Goal: Check status

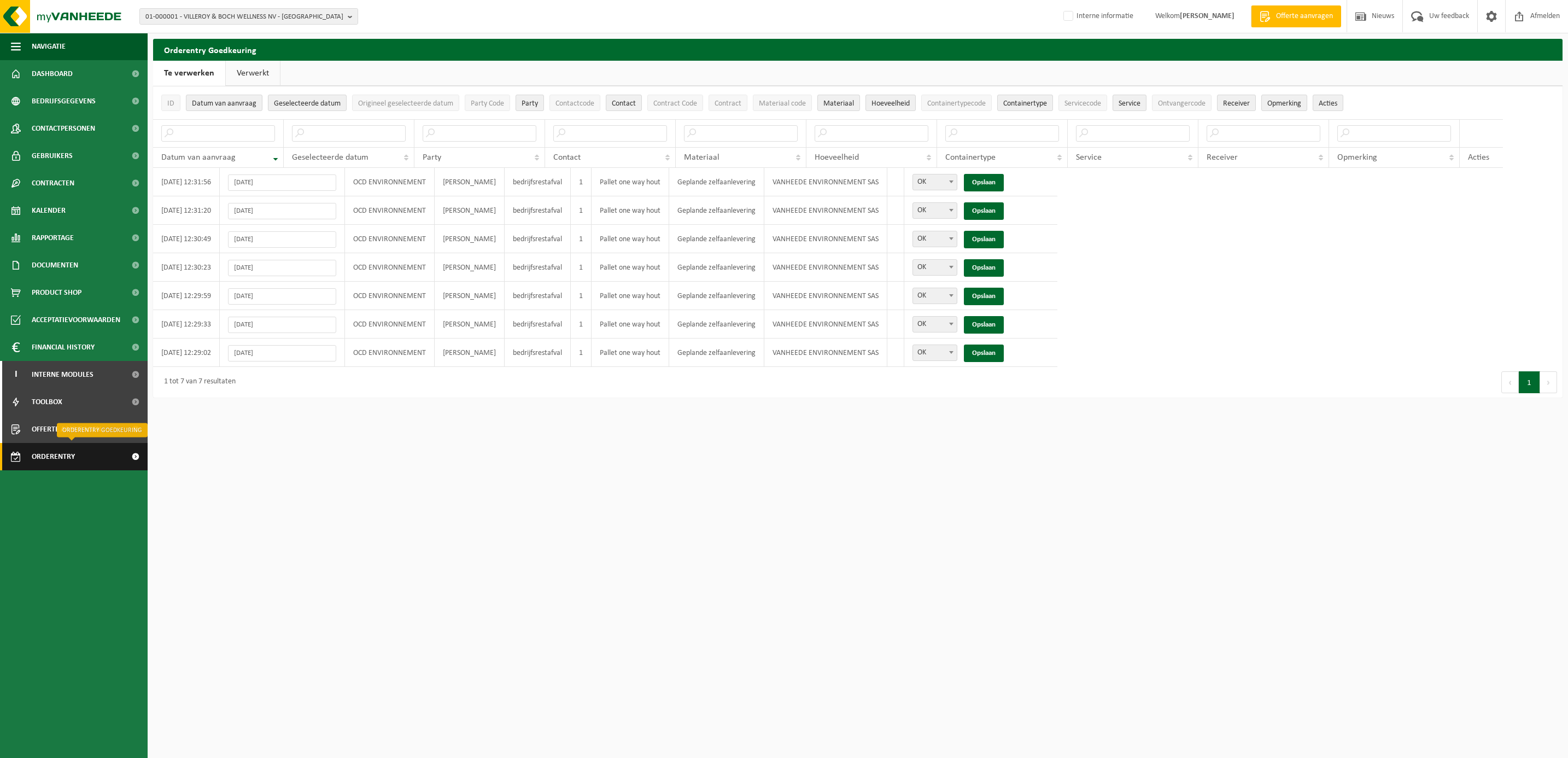
click at [79, 455] on span "Orderentry Goedkeuring" at bounding box center [77, 457] width 92 height 27
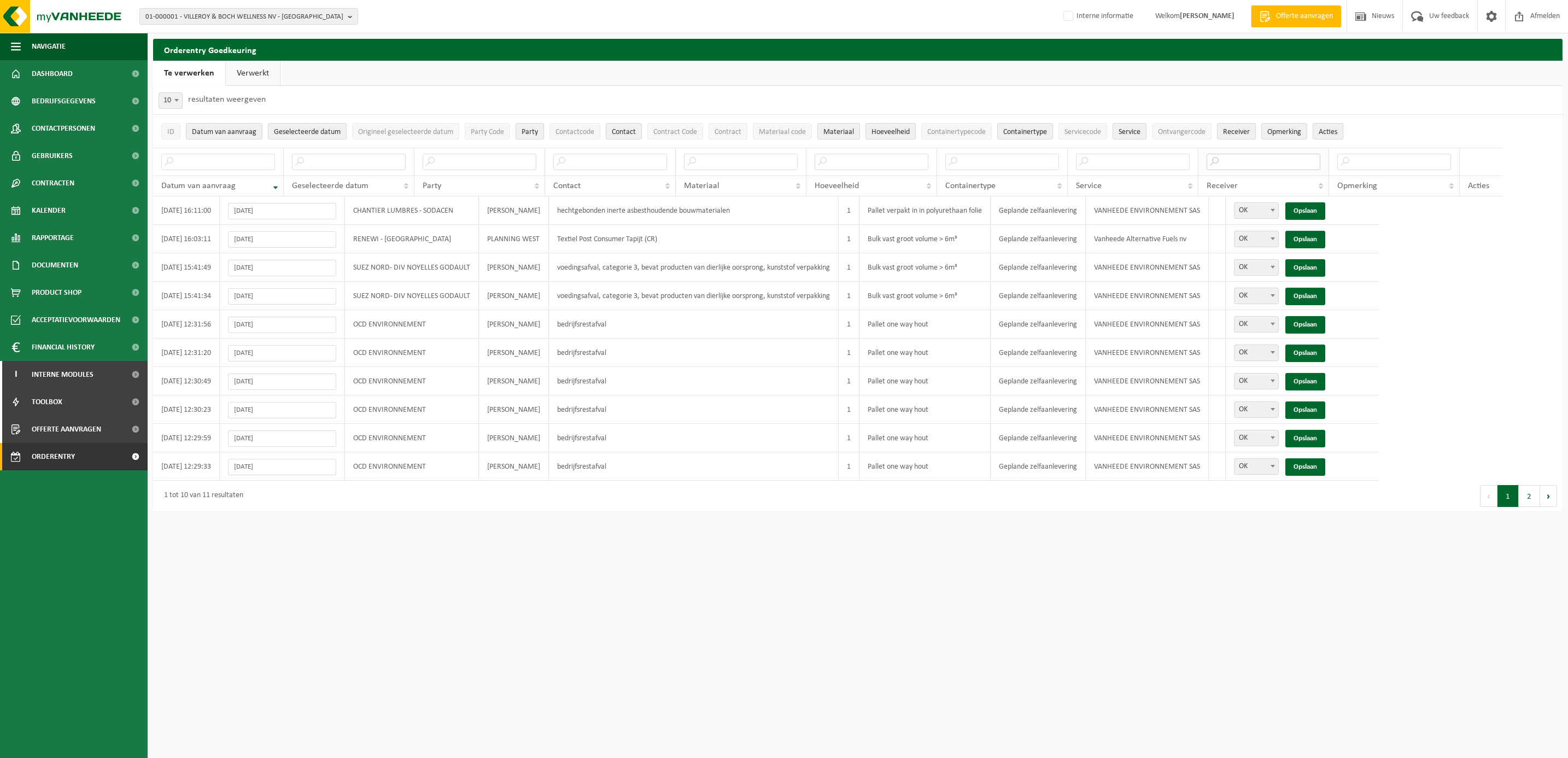
click at [1206, 158] on input "text" at bounding box center [1263, 161] width 114 height 16
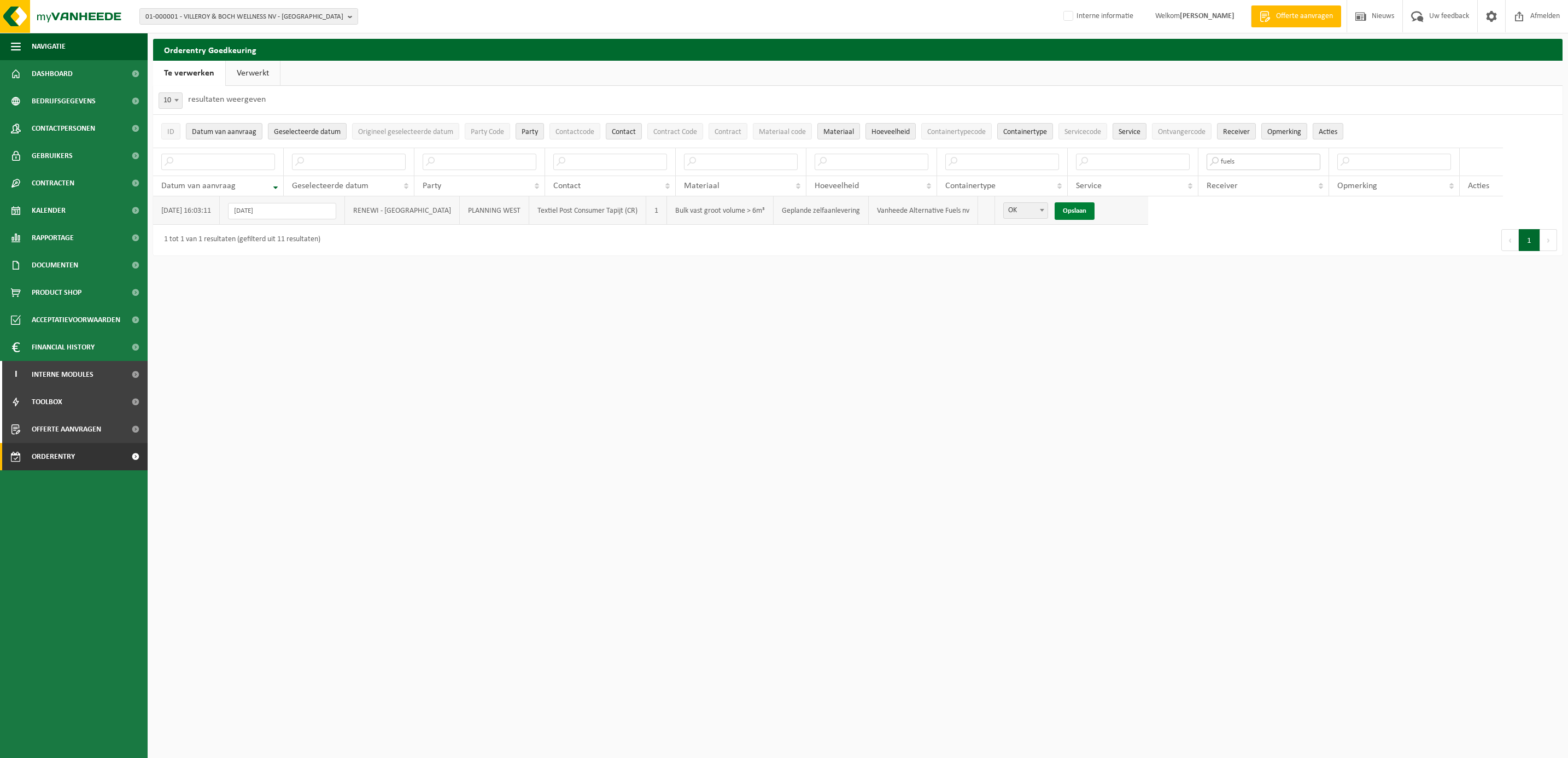
type input "fuels"
click at [1055, 211] on link "Opslaan" at bounding box center [1075, 211] width 40 height 18
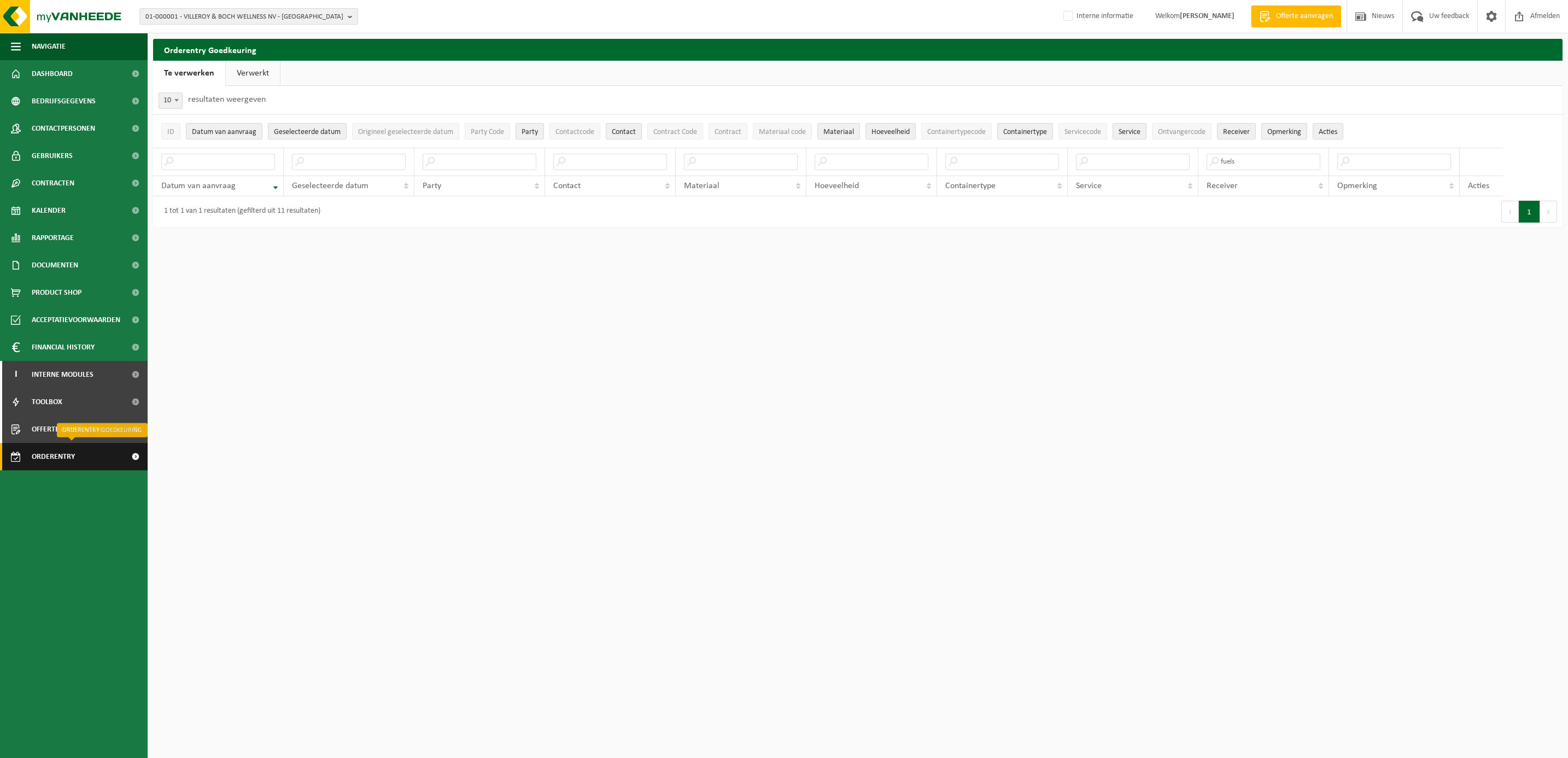
click at [61, 458] on span "Orderentry Goedkeuring" at bounding box center [77, 457] width 92 height 27
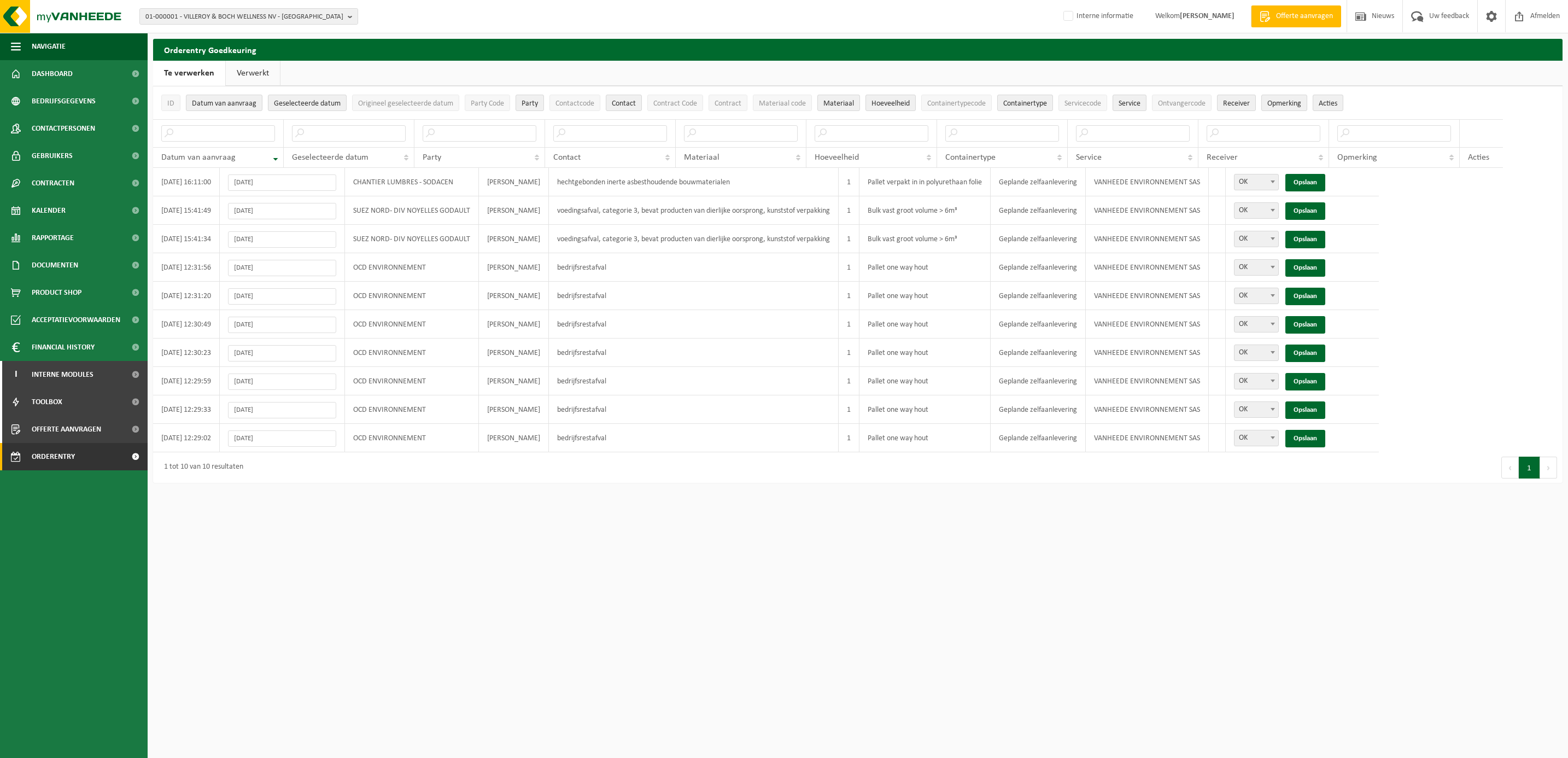
click at [256, 72] on link "Verwerkt" at bounding box center [253, 73] width 54 height 25
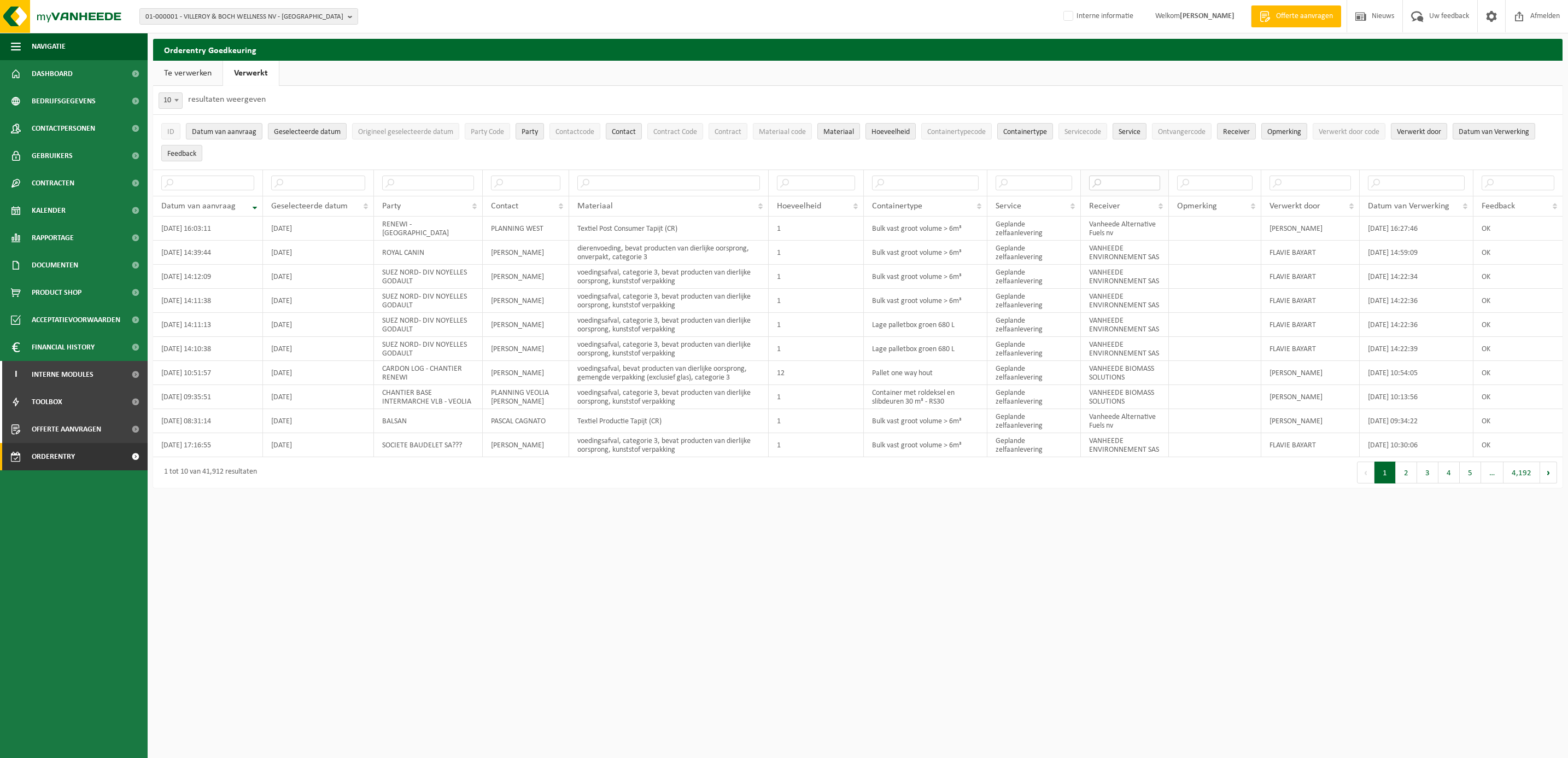
click at [1129, 189] on input "text" at bounding box center [1124, 183] width 71 height 15
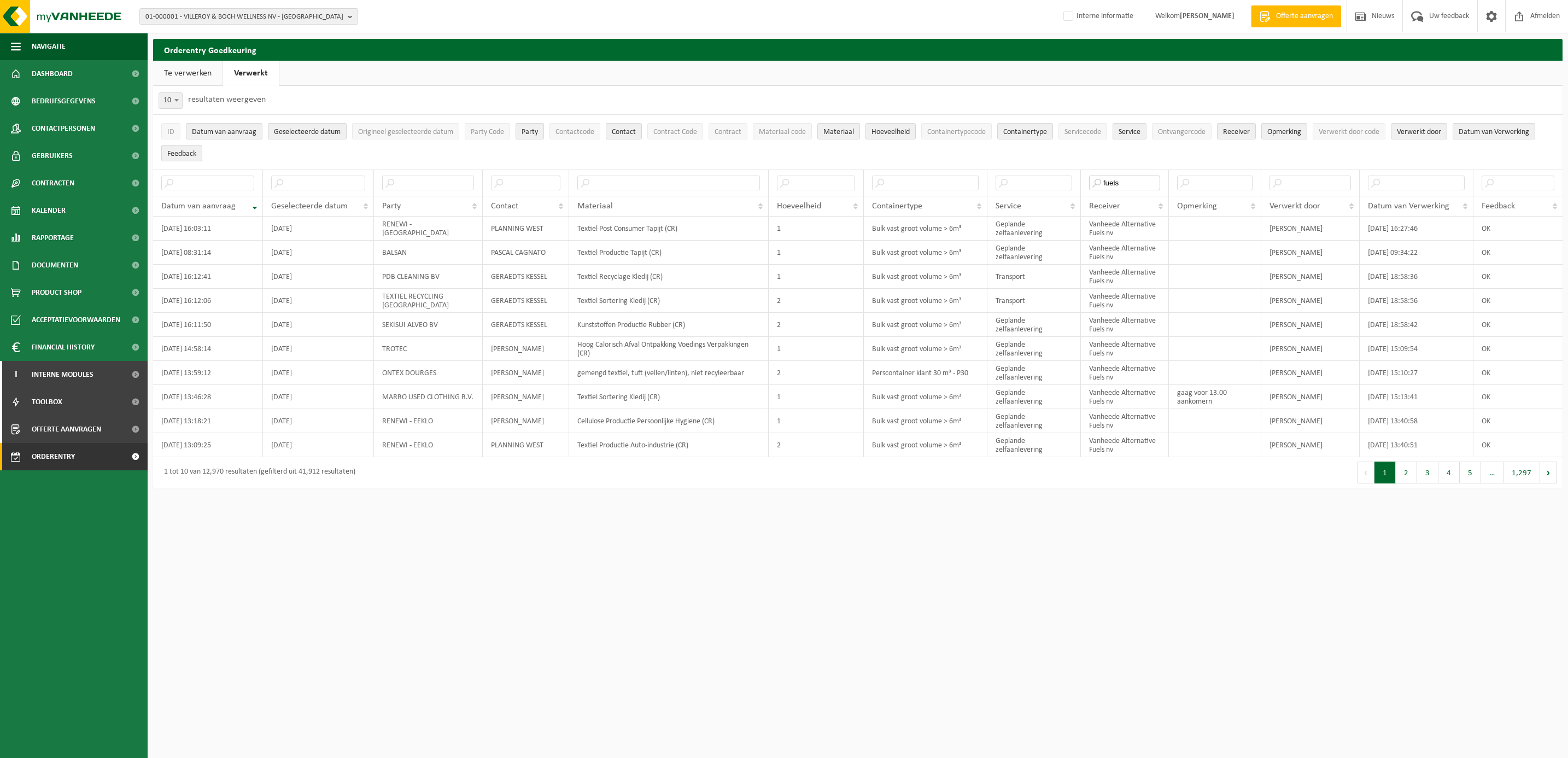
type input "fuels"
click at [172, 102] on span at bounding box center [177, 100] width 11 height 14
select select "50"
